Goal: Find specific page/section: Find specific page/section

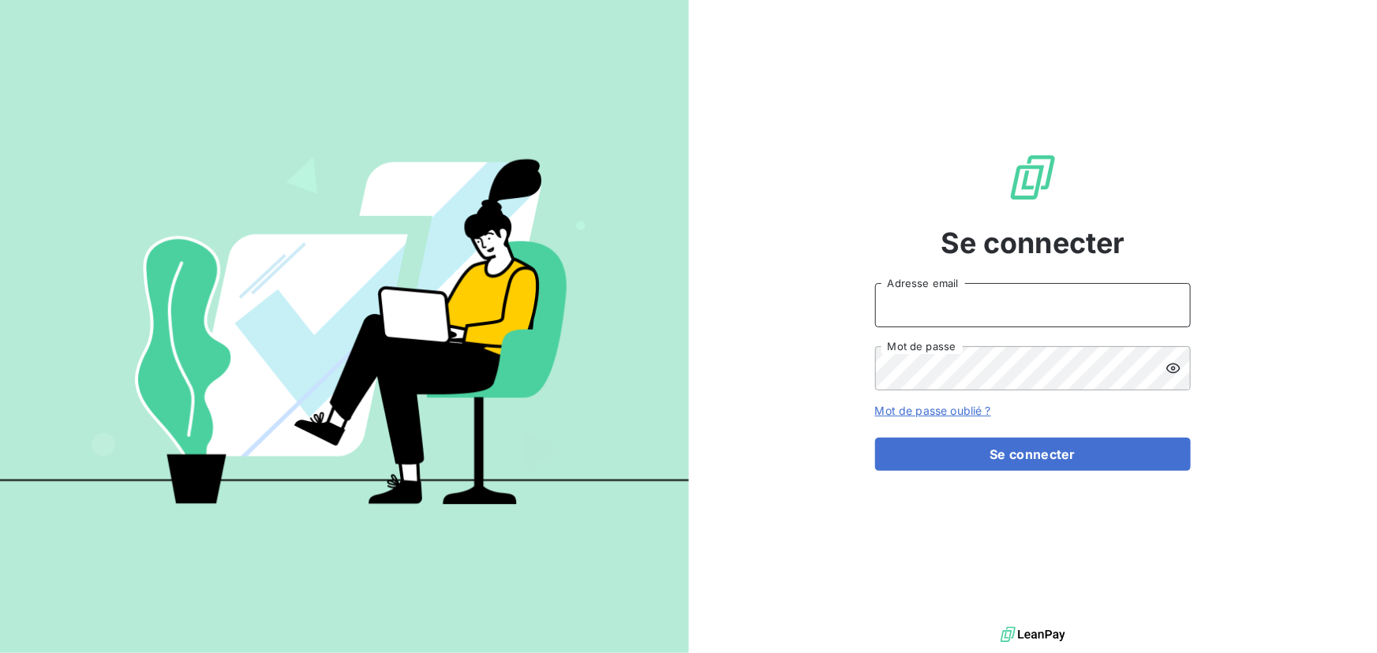
click at [1129, 319] on input "Adresse email" at bounding box center [1033, 305] width 316 height 44
type input "[EMAIL_ADDRESS][PERSON_NAME][DOMAIN_NAME]"
click at [875, 438] on button "Se connecter" at bounding box center [1033, 454] width 316 height 33
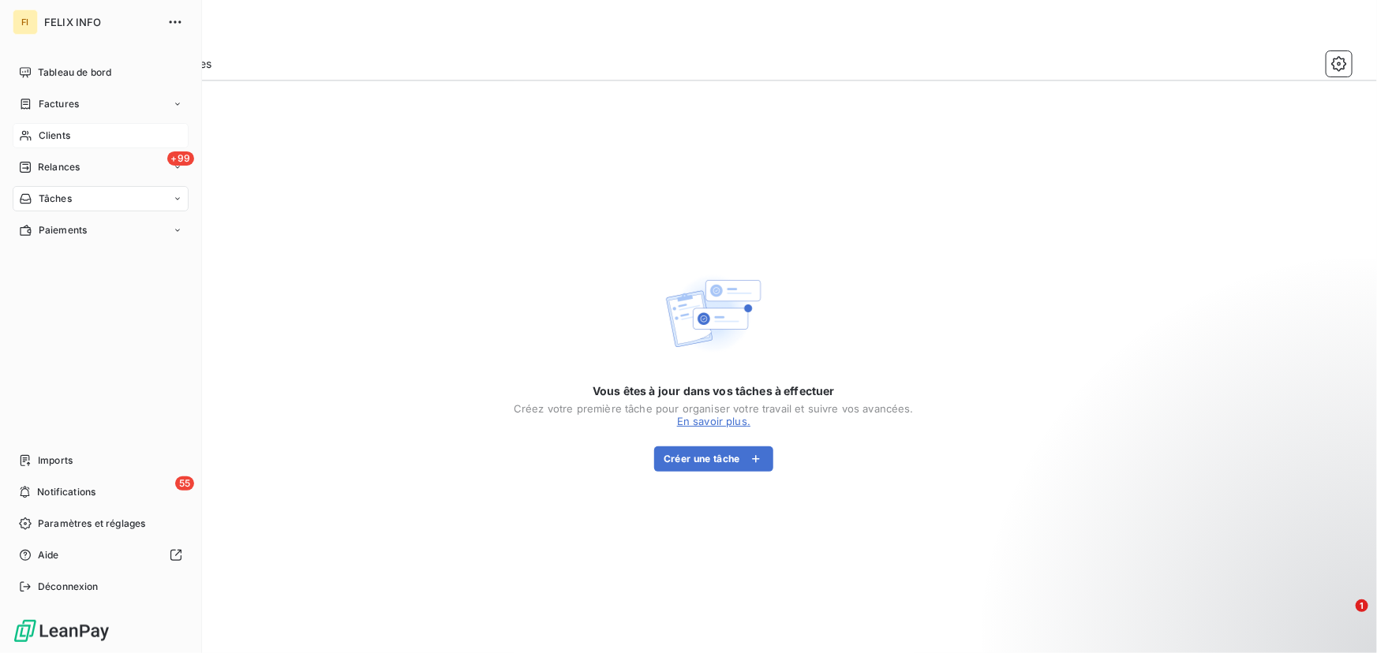
click at [47, 132] on span "Clients" at bounding box center [55, 136] width 32 height 14
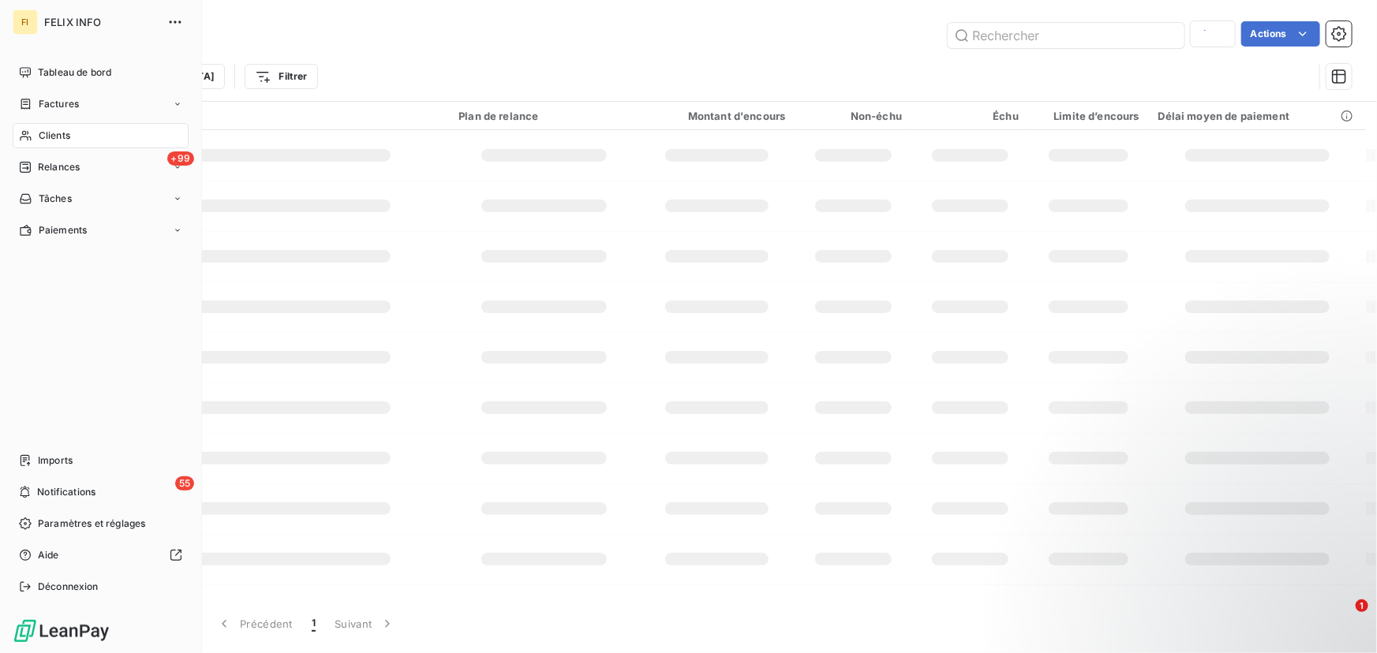
type input "aid08"
click at [95, 129] on div "Clients" at bounding box center [101, 135] width 176 height 25
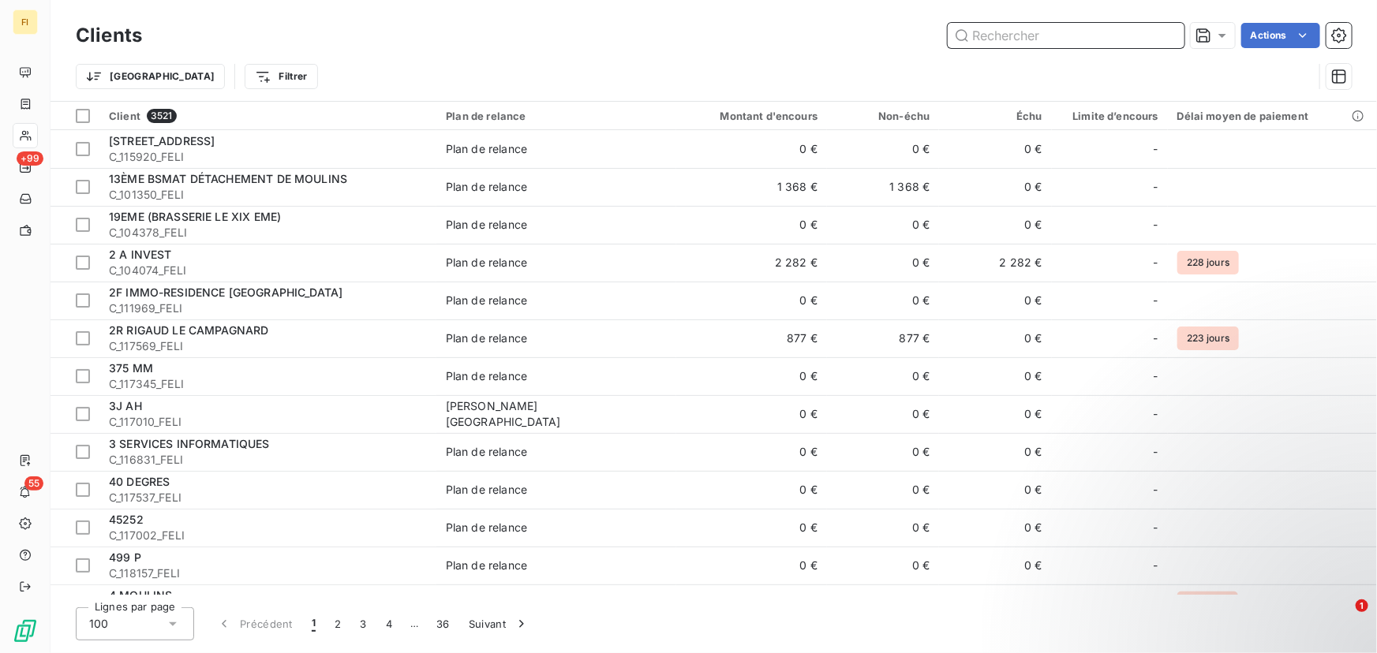
click at [1109, 35] on input "text" at bounding box center [1066, 35] width 237 height 25
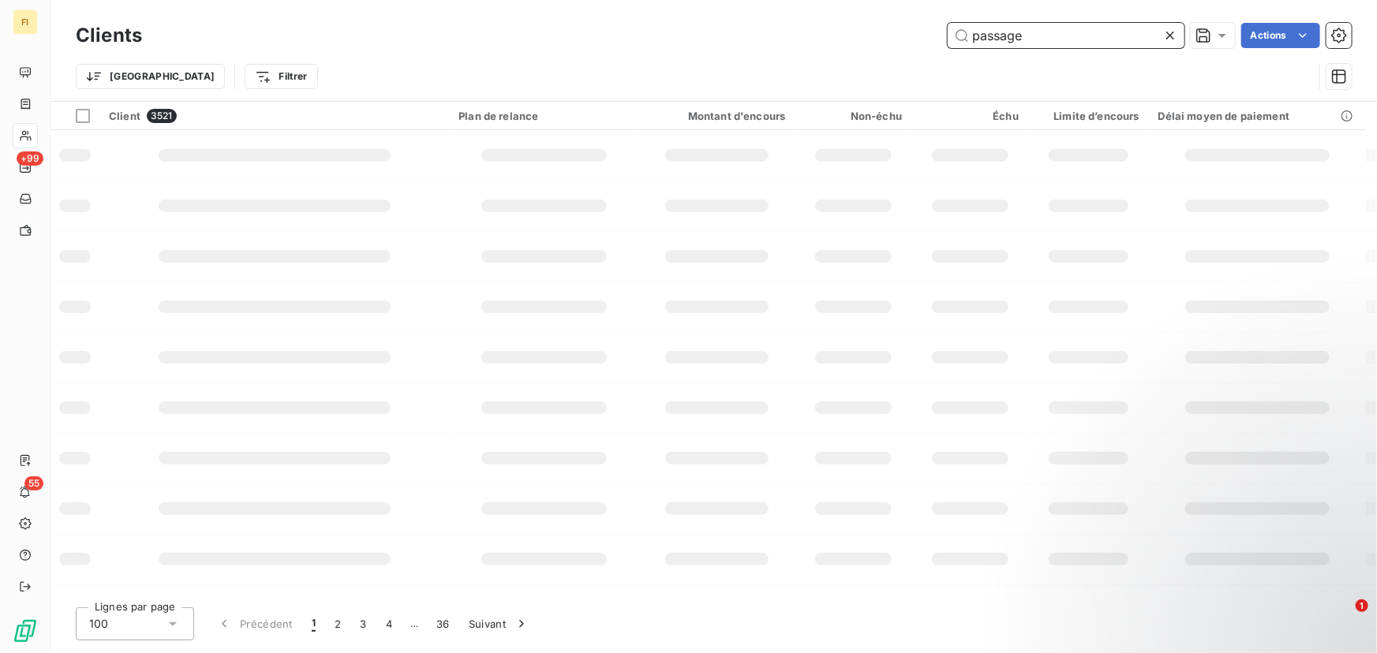
type input "passage"
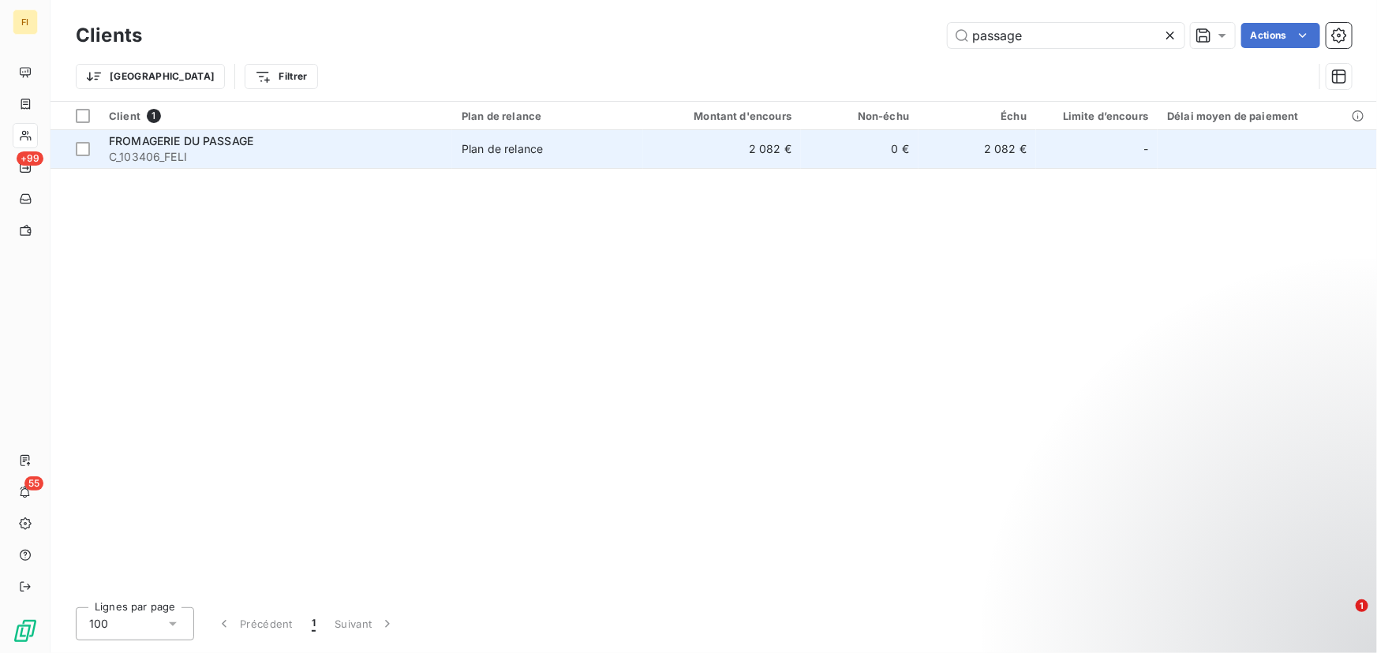
click at [335, 161] on span "C_103406_FELI" at bounding box center [276, 157] width 334 height 16
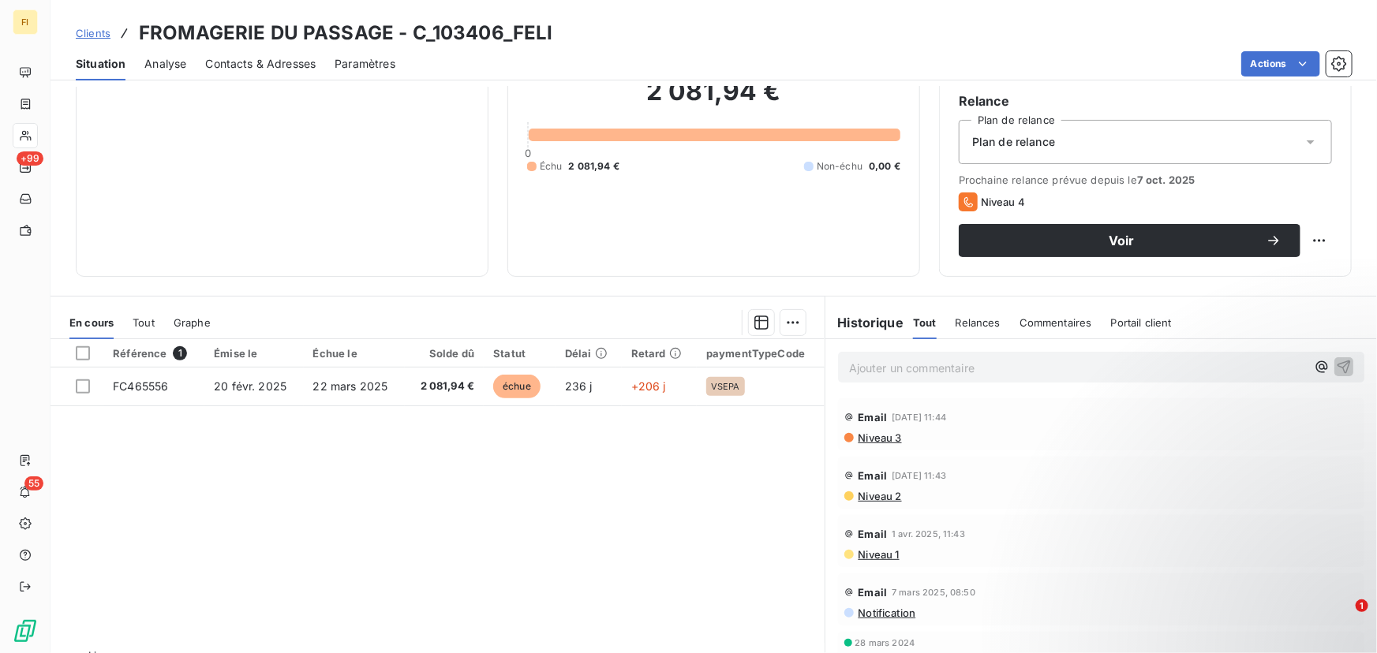
click at [971, 319] on span "Relances" at bounding box center [978, 322] width 45 height 13
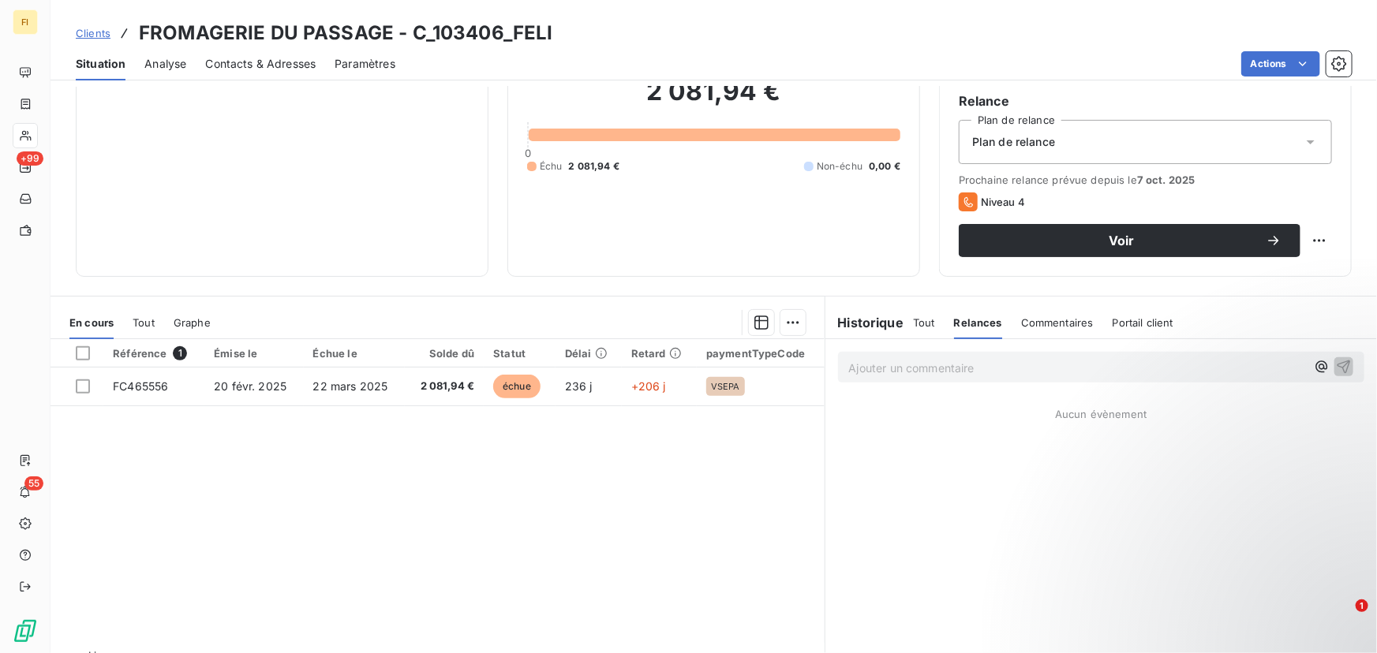
click at [1027, 324] on span "Commentaires" at bounding box center [1057, 322] width 73 height 13
click at [1121, 325] on span "Portail client" at bounding box center [1143, 322] width 61 height 13
click at [1018, 324] on span "Commentaires" at bounding box center [1054, 322] width 73 height 13
click at [935, 327] on div "Tout Relances Commentaires Portail client" at bounding box center [1043, 322] width 261 height 33
